Goal: Communication & Community: Answer question/provide support

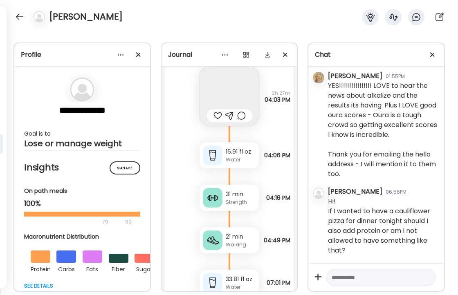
scroll to position [8235, 0]
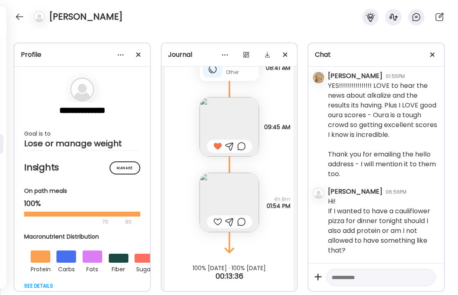
click at [386, 278] on textarea at bounding box center [374, 278] width 84 height 10
type textarea "**********"
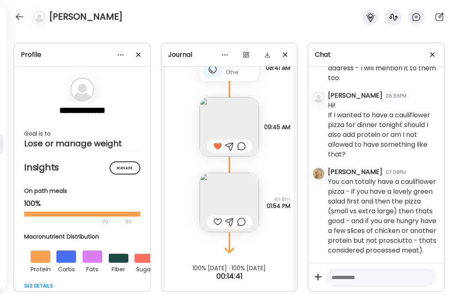
scroll to position [8506, 0]
click at [229, 182] on img at bounding box center [229, 202] width 59 height 59
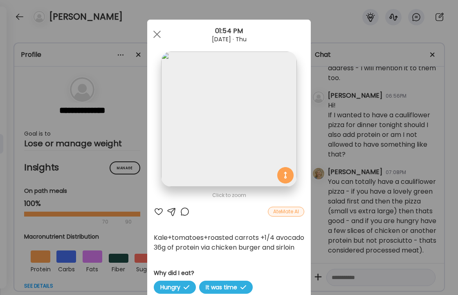
click at [158, 211] on div at bounding box center [159, 212] width 10 height 10
click at [183, 212] on div at bounding box center [185, 212] width 10 height 10
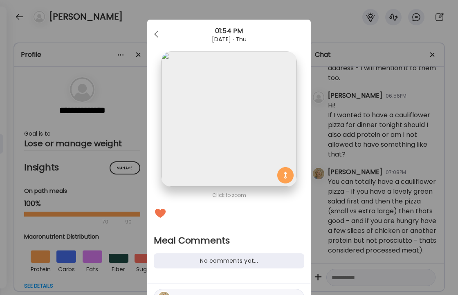
scroll to position [45, 0]
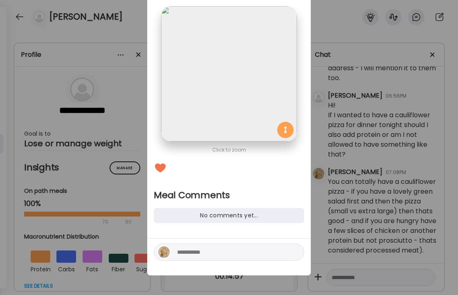
click at [198, 254] on textarea at bounding box center [232, 253] width 110 height 10
click at [193, 252] on textarea "**********" at bounding box center [232, 253] width 110 height 10
type textarea "**********"
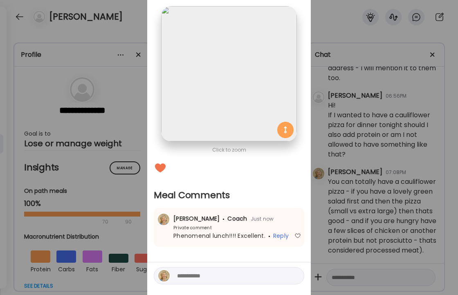
click at [124, 20] on div "Ate Coach Dashboard Wahoo! It’s official Take a moment to set up your Coach Pro…" at bounding box center [229, 147] width 458 height 295
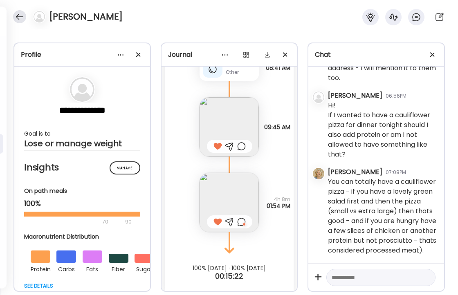
click at [21, 14] on div at bounding box center [19, 16] width 13 height 13
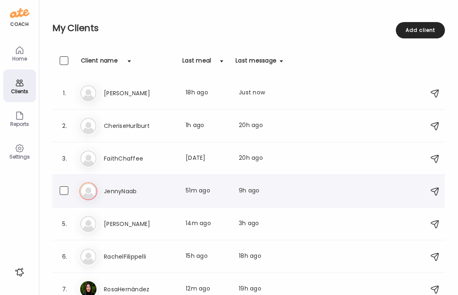
click at [126, 191] on h3 "JennyNaab" at bounding box center [140, 192] width 72 height 10
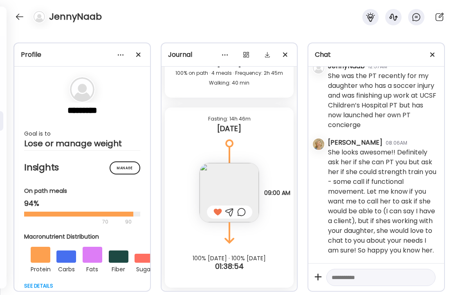
scroll to position [1379, 0]
click at [17, 15] on div at bounding box center [19, 16] width 13 height 13
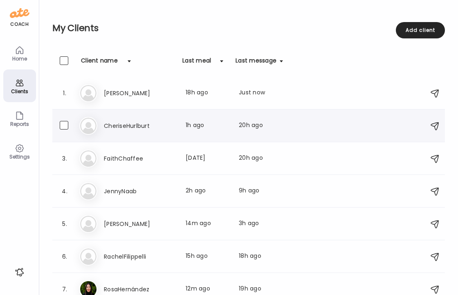
scroll to position [9, 0]
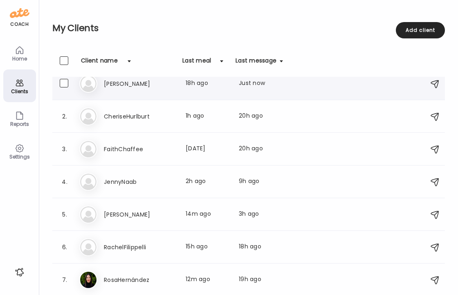
click at [111, 88] on h3 "[PERSON_NAME]" at bounding box center [140, 84] width 72 height 10
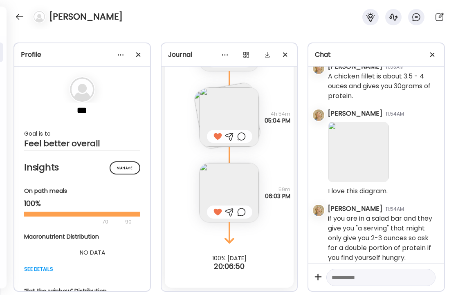
scroll to position [255, 0]
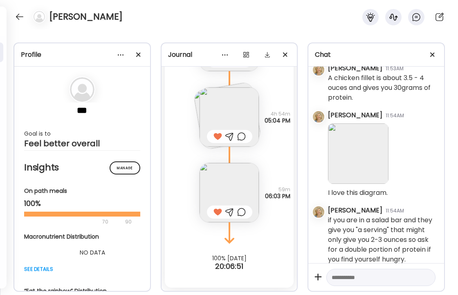
click at [343, 153] on img at bounding box center [358, 154] width 61 height 61
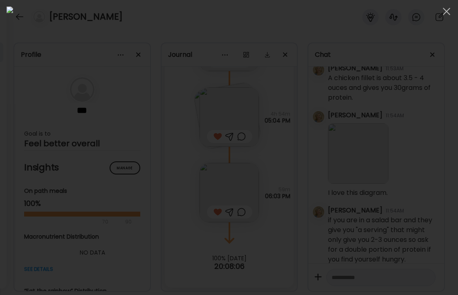
click at [401, 129] on div at bounding box center [229, 148] width 445 height 282
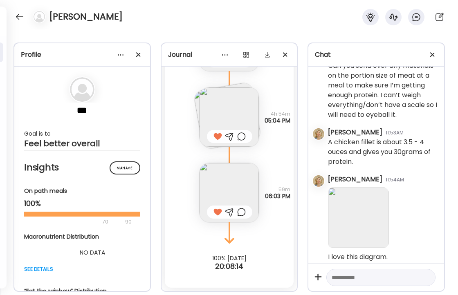
scroll to position [189, 0]
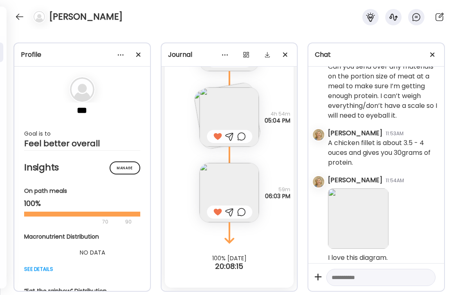
click at [354, 215] on img at bounding box center [358, 219] width 61 height 61
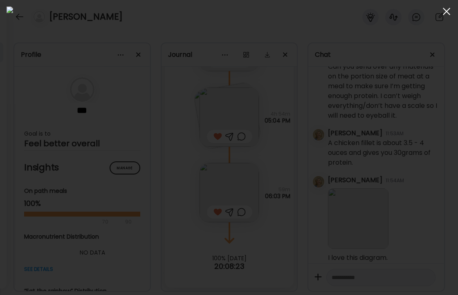
click at [446, 12] on span at bounding box center [446, 11] width 7 height 7
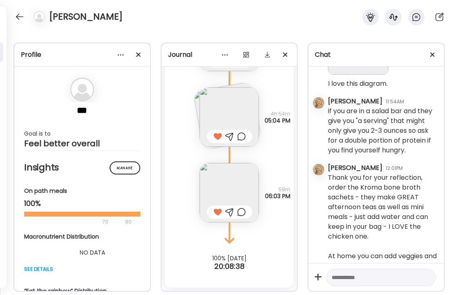
scroll to position [365, 0]
click at [12, 15] on div "[PERSON_NAME]" at bounding box center [229, 14] width 458 height 29
click at [19, 16] on div at bounding box center [19, 16] width 13 height 13
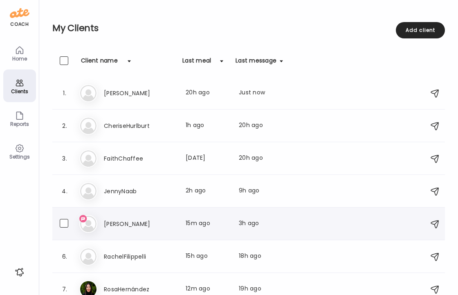
click at [125, 223] on h3 "[PERSON_NAME]" at bounding box center [140, 224] width 72 height 10
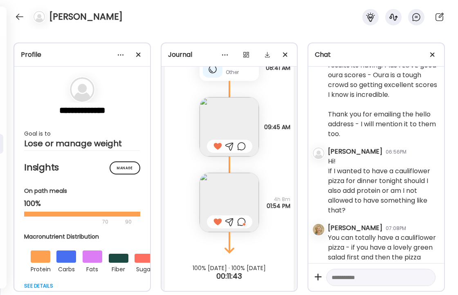
scroll to position [8553, 0]
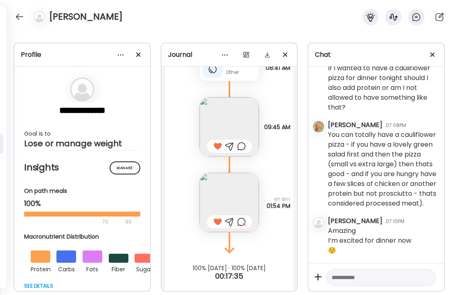
click at [359, 275] on textarea at bounding box center [374, 278] width 84 height 10
type textarea "*"
type textarea "*******"
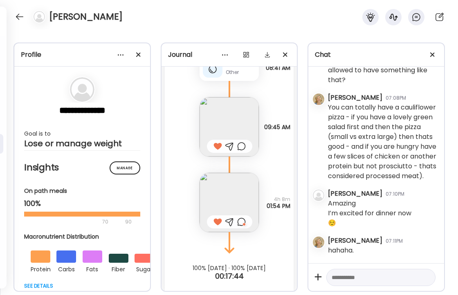
scroll to position [8581, 0]
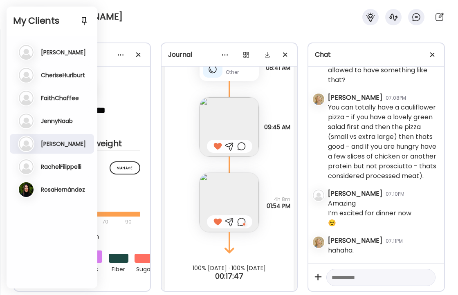
click at [169, 23] on div "[PERSON_NAME]" at bounding box center [229, 14] width 458 height 29
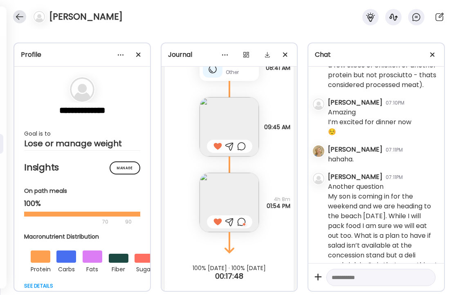
scroll to position [8696, 0]
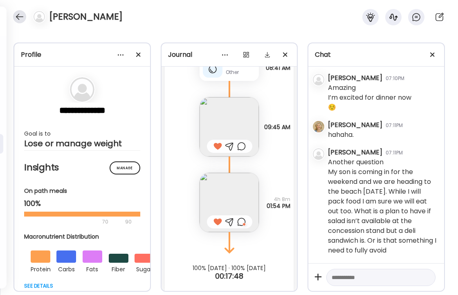
click at [21, 16] on div at bounding box center [19, 16] width 13 height 13
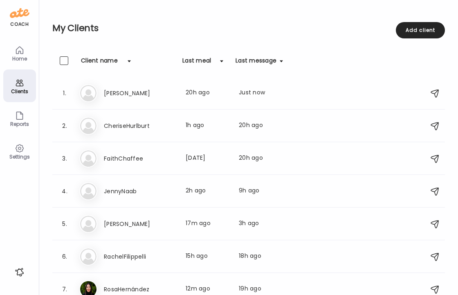
scroll to position [0, 0]
click at [124, 221] on h3 "[PERSON_NAME]" at bounding box center [140, 224] width 72 height 10
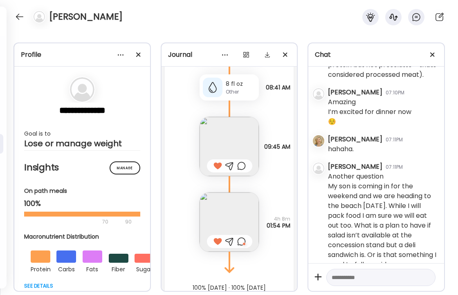
scroll to position [8697, 0]
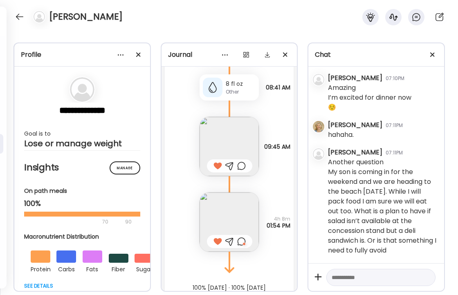
click at [381, 279] on textarea at bounding box center [374, 278] width 84 height 10
click at [346, 278] on textarea "**********" at bounding box center [374, 258] width 84 height 49
type textarea "**********"
click at [378, 280] on textarea "**********" at bounding box center [374, 258] width 84 height 49
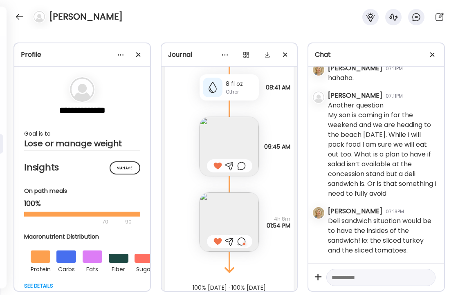
scroll to position [8754, 0]
click at [363, 279] on textarea at bounding box center [374, 278] width 84 height 10
type textarea "**********"
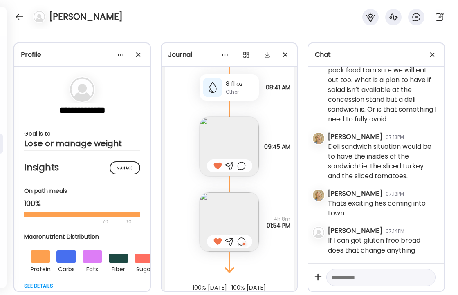
scroll to position [8829, 0]
